Goal: Use online tool/utility: Utilize a website feature to perform a specific function

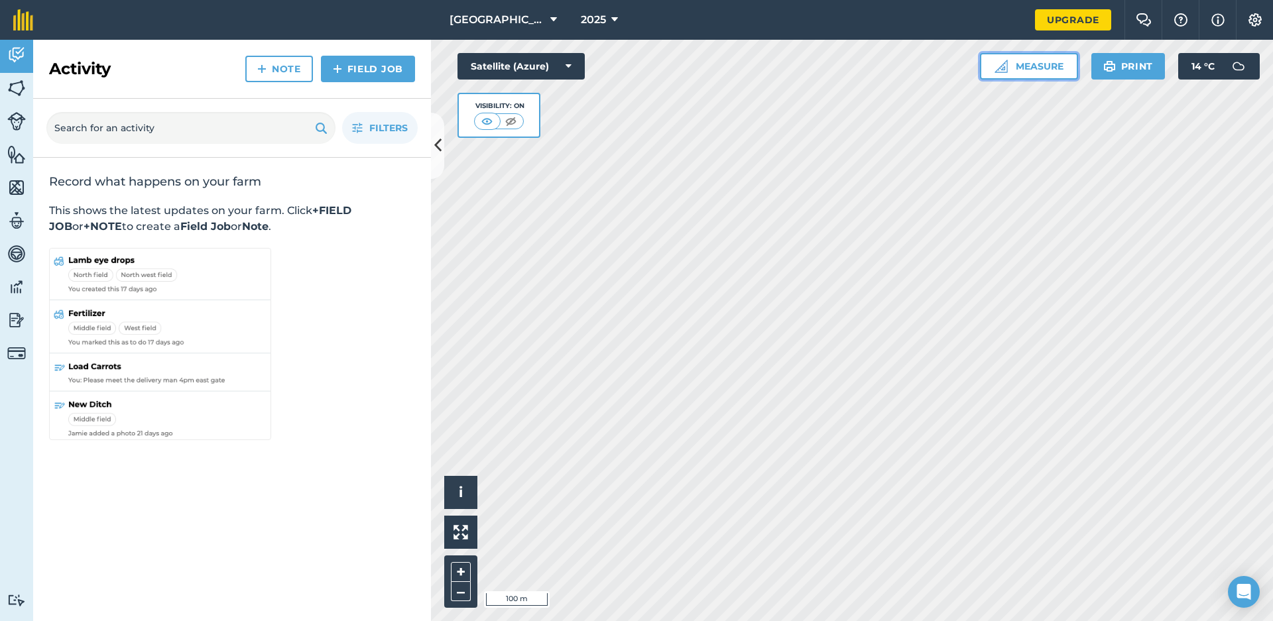
click at [1033, 68] on button "Measure" at bounding box center [1029, 66] width 98 height 27
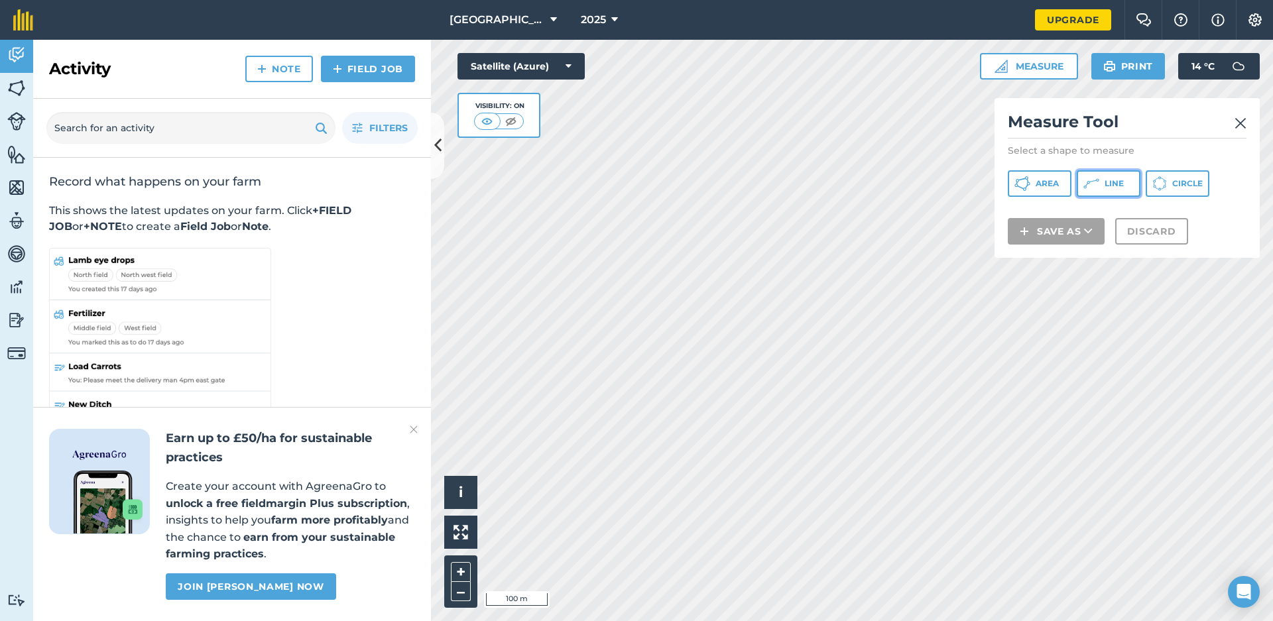
click at [1105, 189] on button "Line" at bounding box center [1109, 183] width 64 height 27
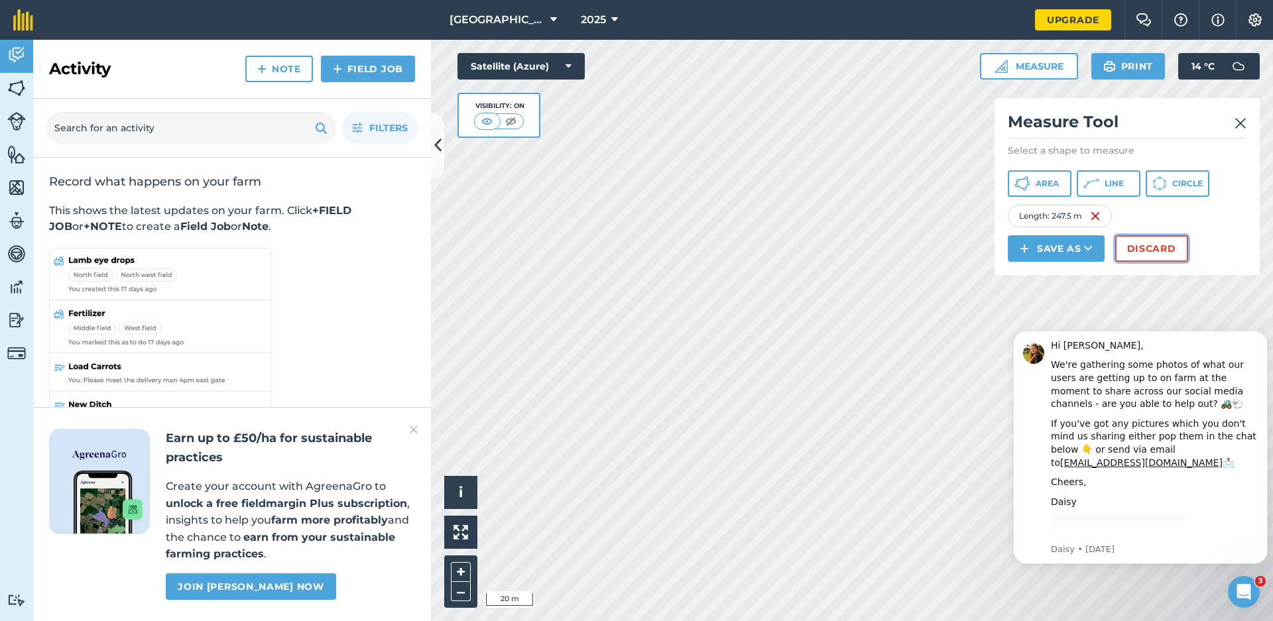
click at [1135, 242] on button "Discard" at bounding box center [1151, 248] width 73 height 27
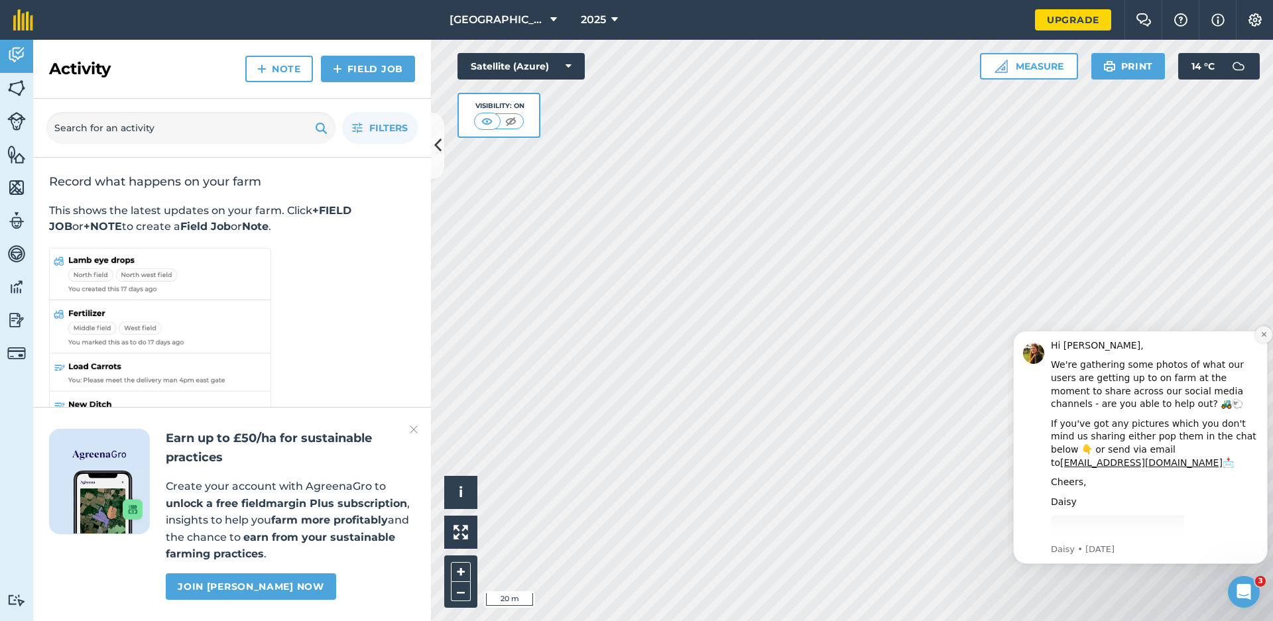
click at [1265, 331] on icon "Dismiss notification" at bounding box center [1263, 334] width 7 height 7
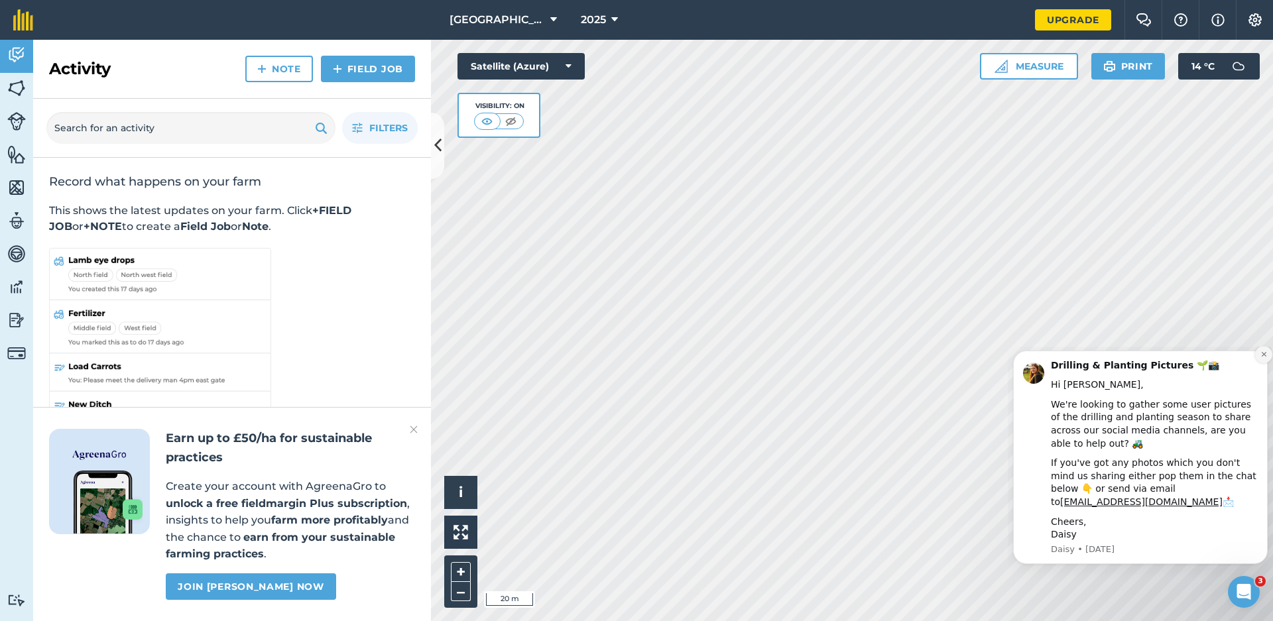
click at [1266, 361] on button "Dismiss notification" at bounding box center [1263, 354] width 17 height 17
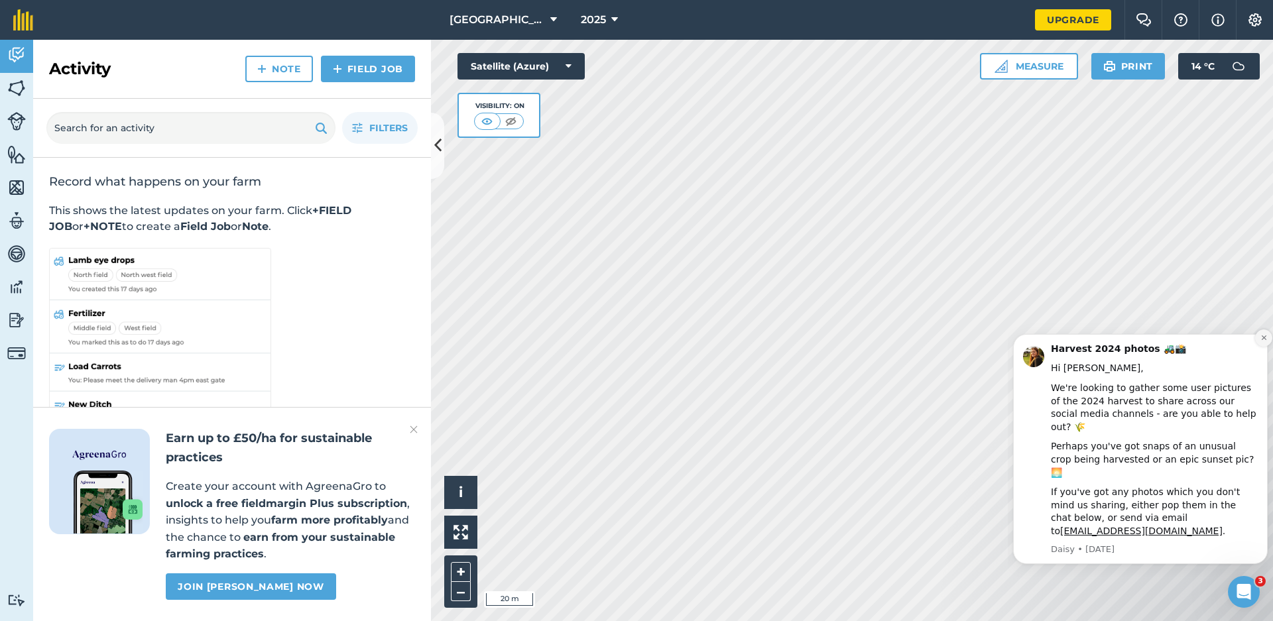
click at [1266, 337] on icon "Dismiss notification" at bounding box center [1263, 337] width 7 height 7
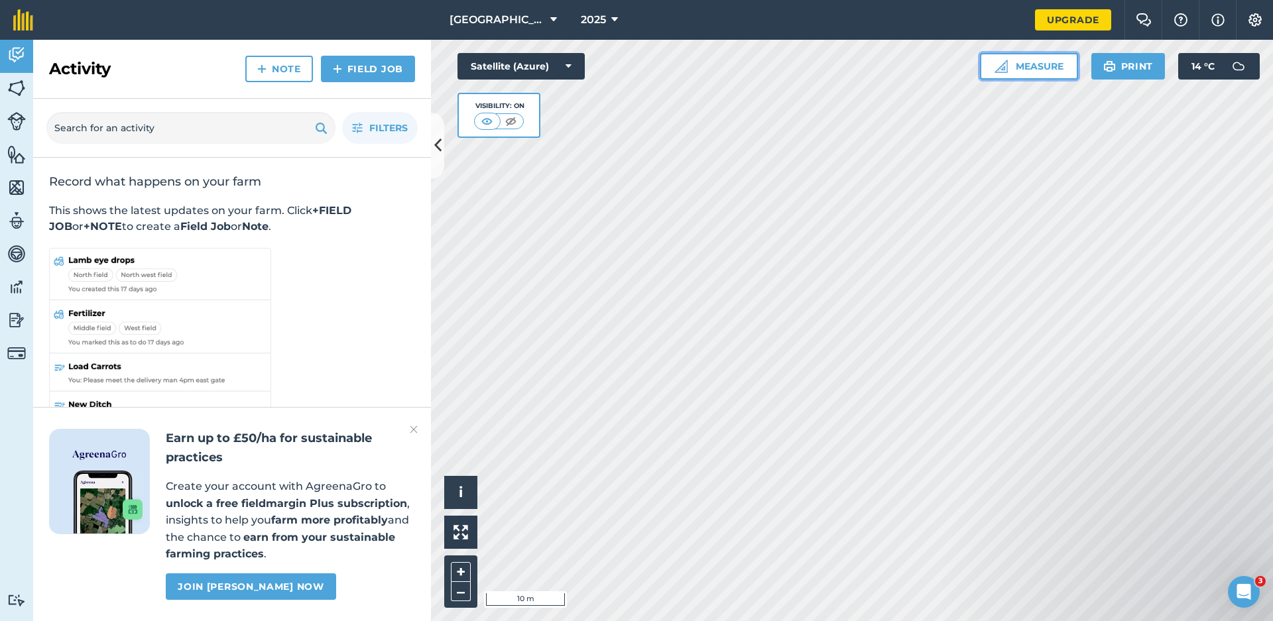
click at [1015, 66] on button "Measure" at bounding box center [1029, 66] width 98 height 27
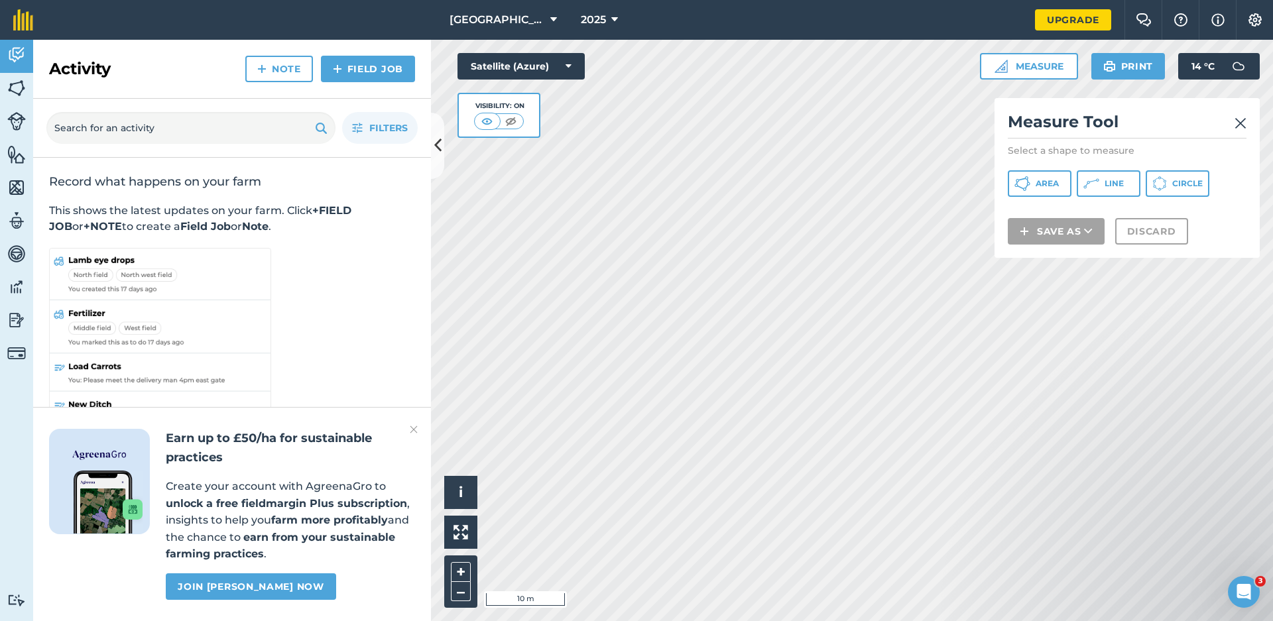
click at [528, 79] on div "Click to start drawing i © 2025 TomTom, Microsoft 10 m + – Satellite (Azure) Vi…" at bounding box center [852, 330] width 842 height 581
click at [1103, 183] on button "Line" at bounding box center [1109, 183] width 64 height 27
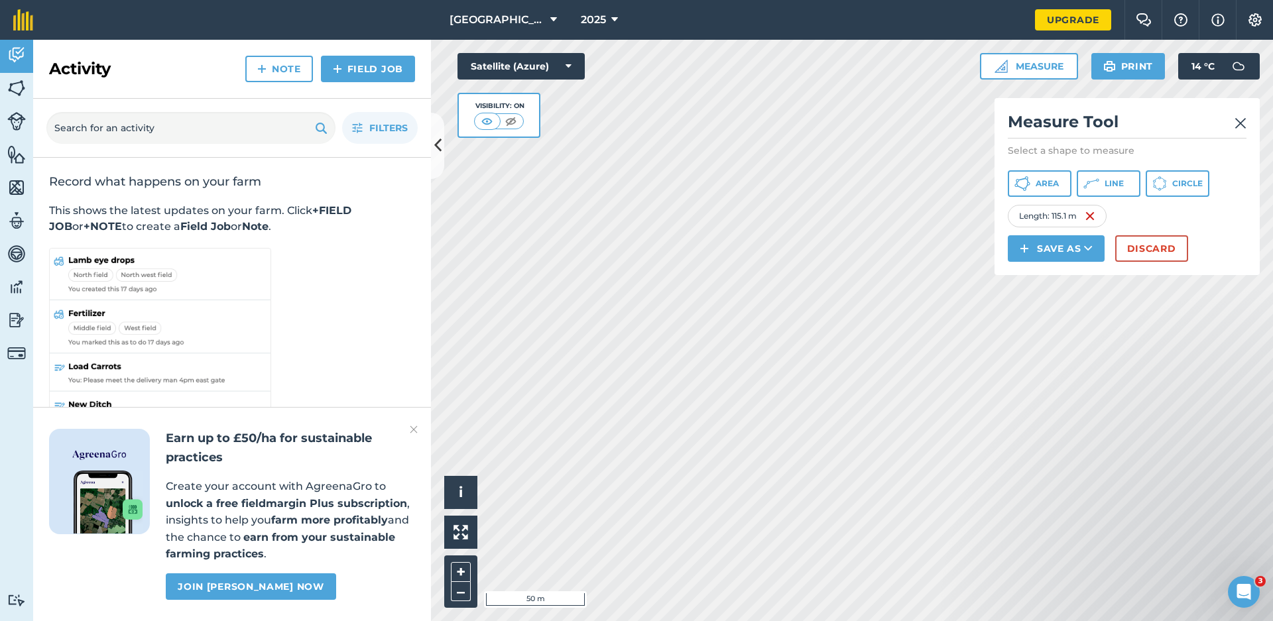
click at [412, 146] on div "Activity Fields Livestock Features Maps Team Vehicles Data Reporting Billing Tu…" at bounding box center [636, 330] width 1273 height 581
click at [1145, 247] on button "Discard" at bounding box center [1151, 248] width 73 height 27
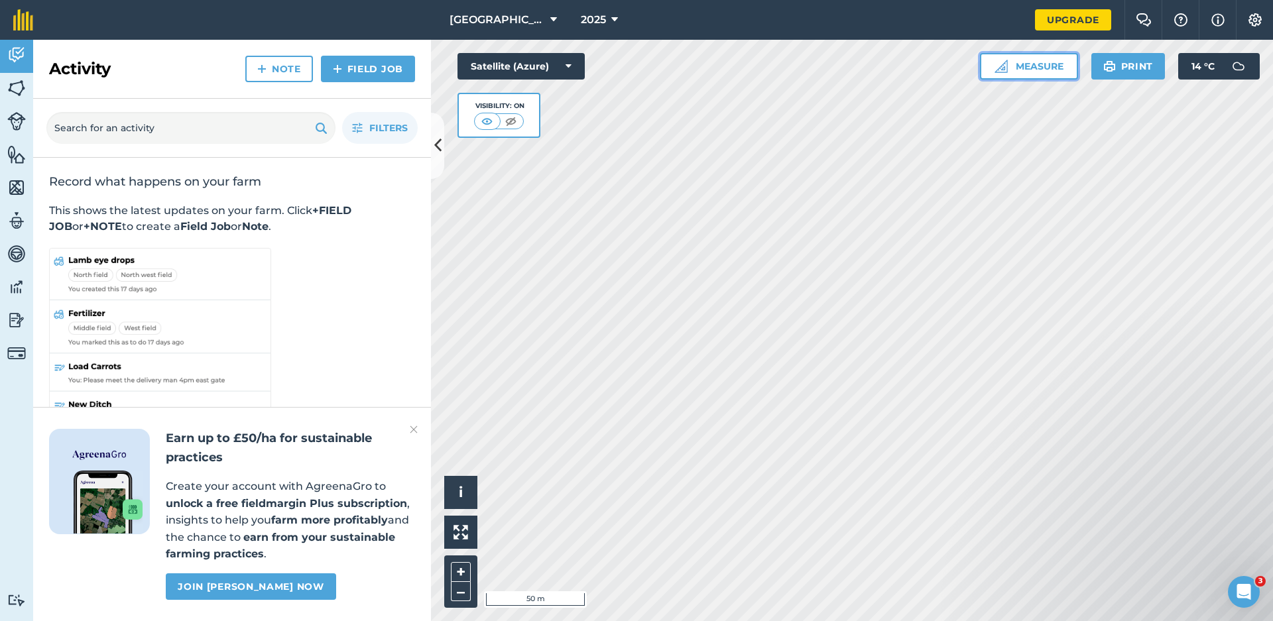
click at [998, 70] on img at bounding box center [1000, 66] width 13 height 13
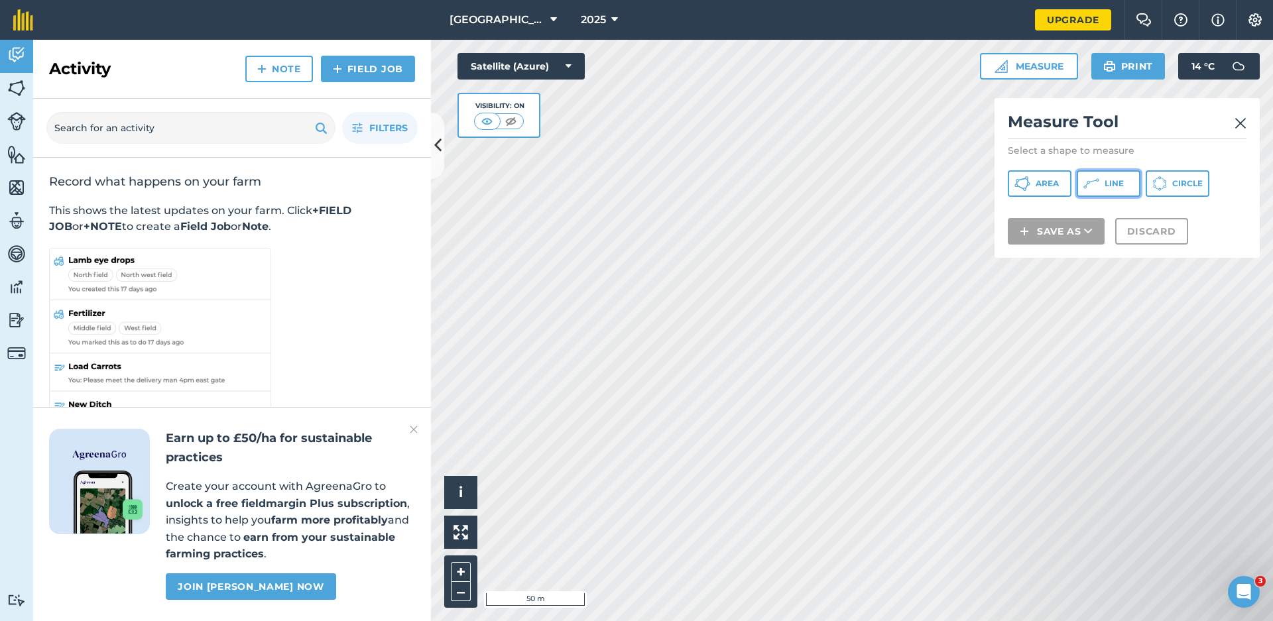
click at [1105, 188] on span "Line" at bounding box center [1114, 183] width 19 height 11
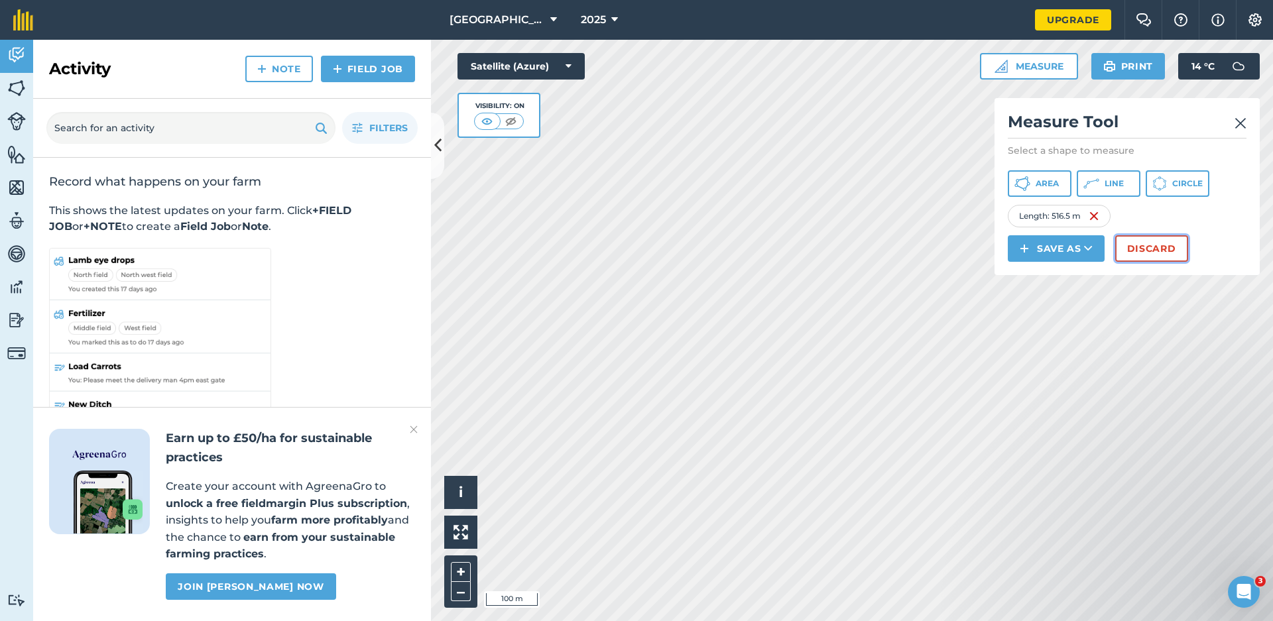
click at [1159, 241] on button "Discard" at bounding box center [1151, 248] width 73 height 27
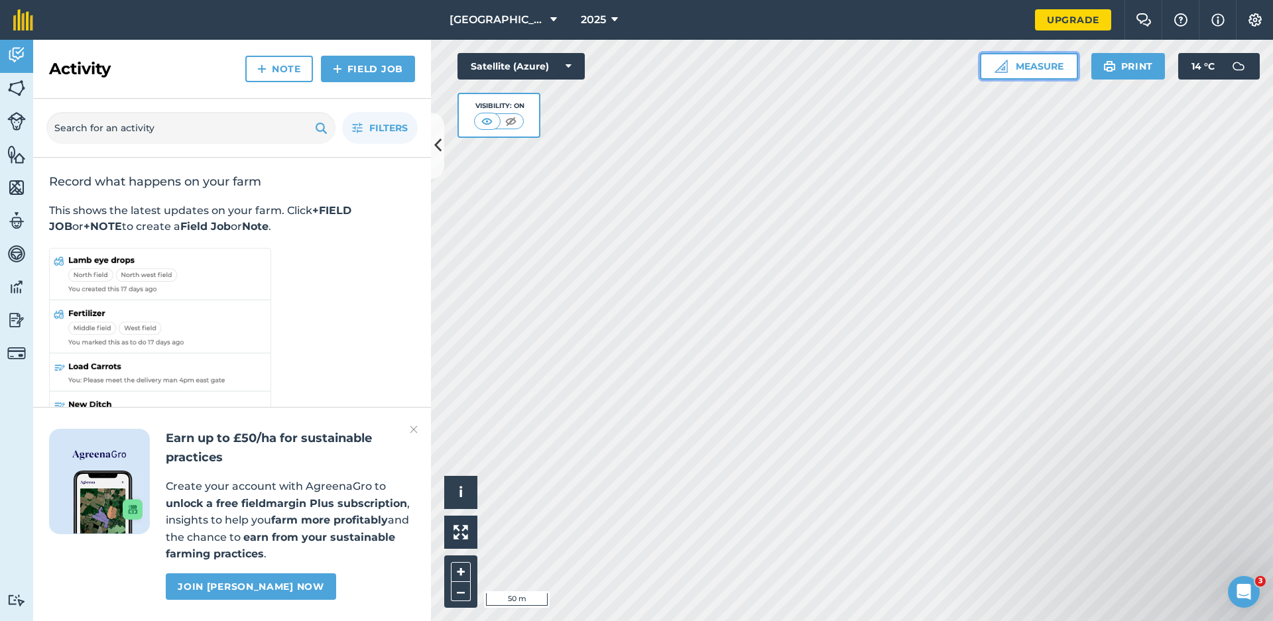
click at [1034, 75] on button "Measure" at bounding box center [1029, 66] width 98 height 27
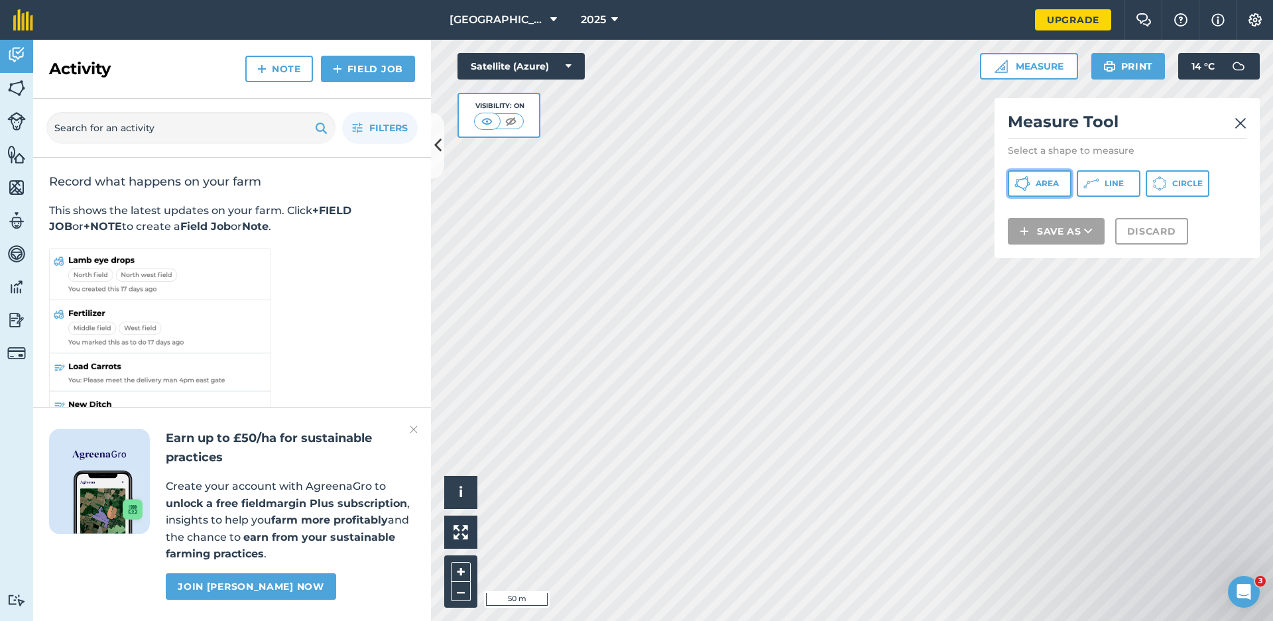
click at [1026, 184] on icon at bounding box center [1022, 184] width 16 height 16
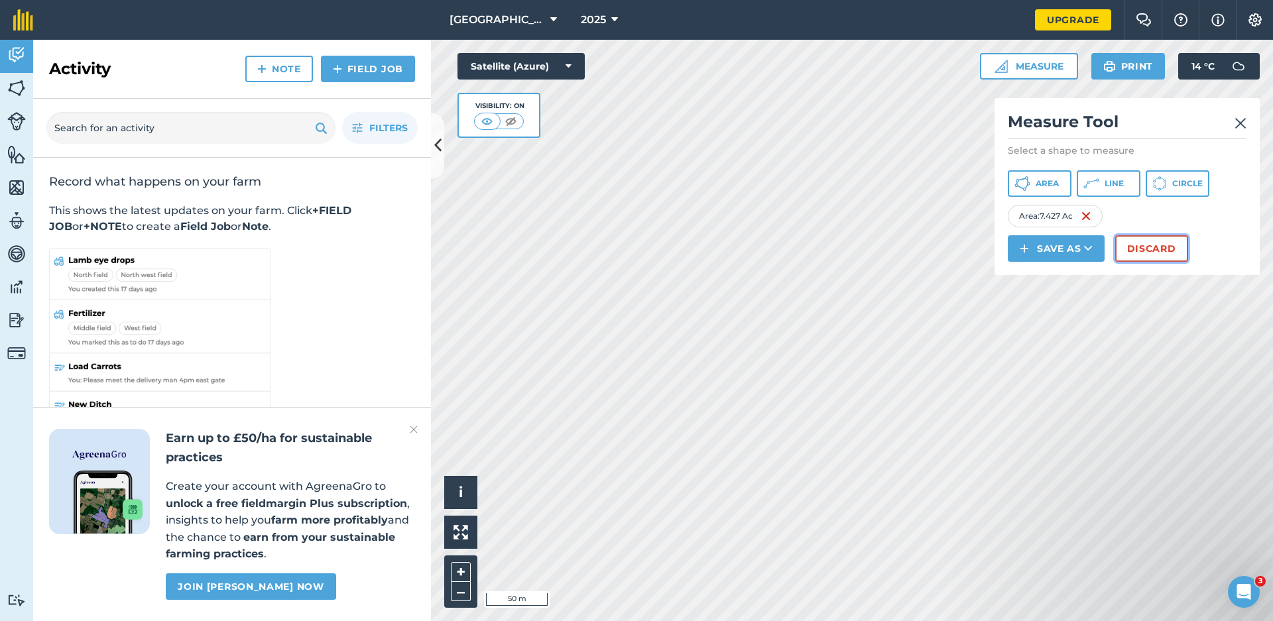
click at [1132, 252] on button "Discard" at bounding box center [1151, 248] width 73 height 27
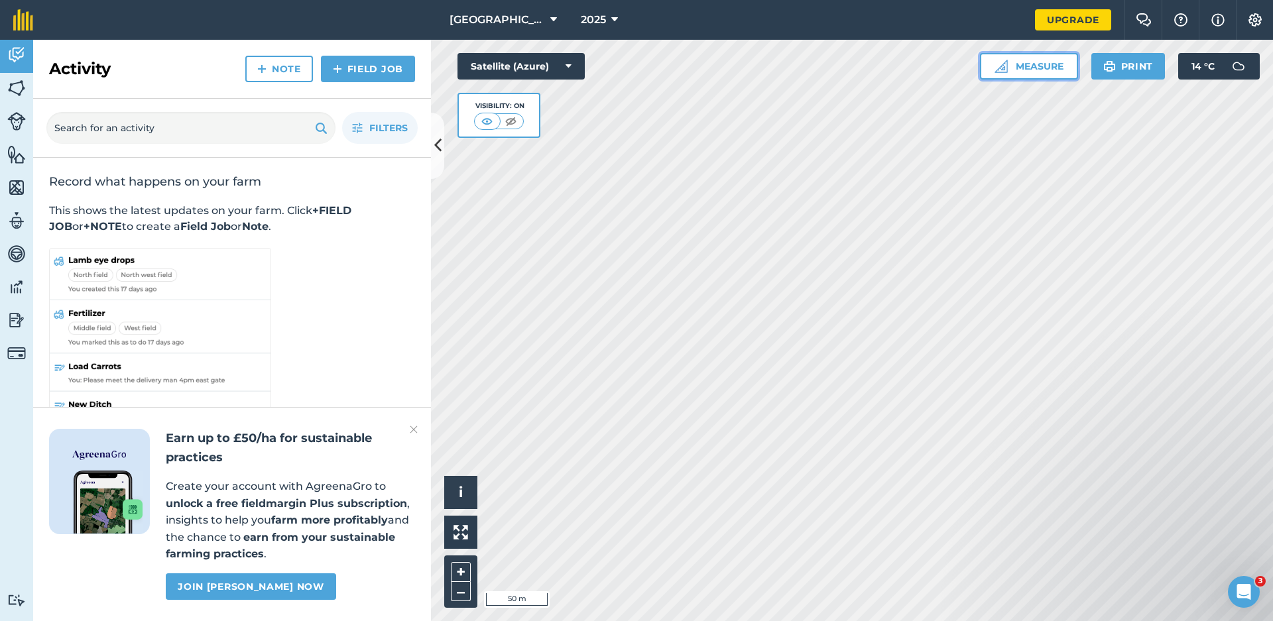
click at [1026, 67] on button "Measure" at bounding box center [1029, 66] width 98 height 27
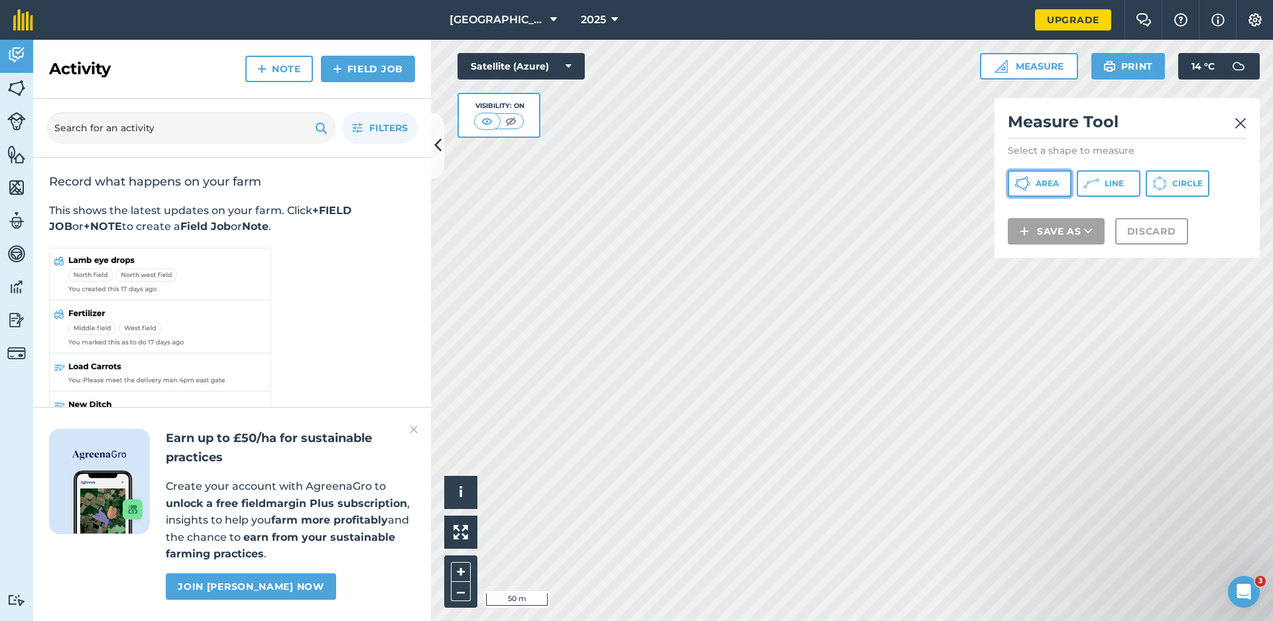
click at [1038, 186] on span "Area" at bounding box center [1047, 183] width 23 height 11
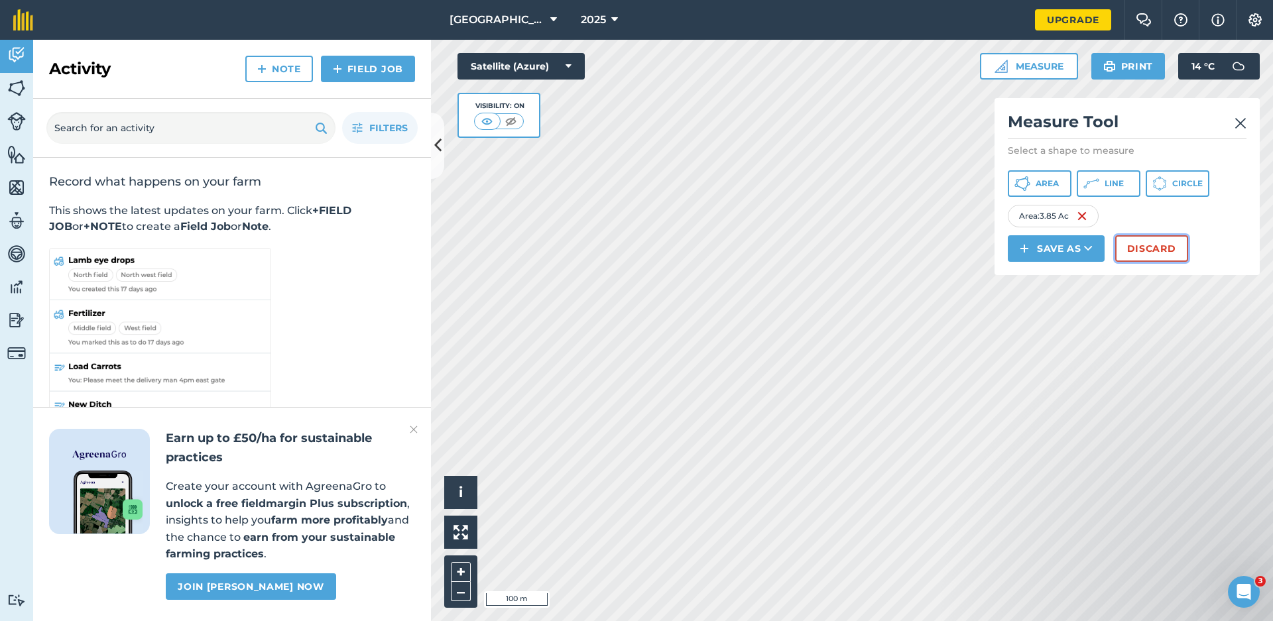
click at [1128, 253] on button "Discard" at bounding box center [1151, 248] width 73 height 27
